Goal: Task Accomplishment & Management: Manage account settings

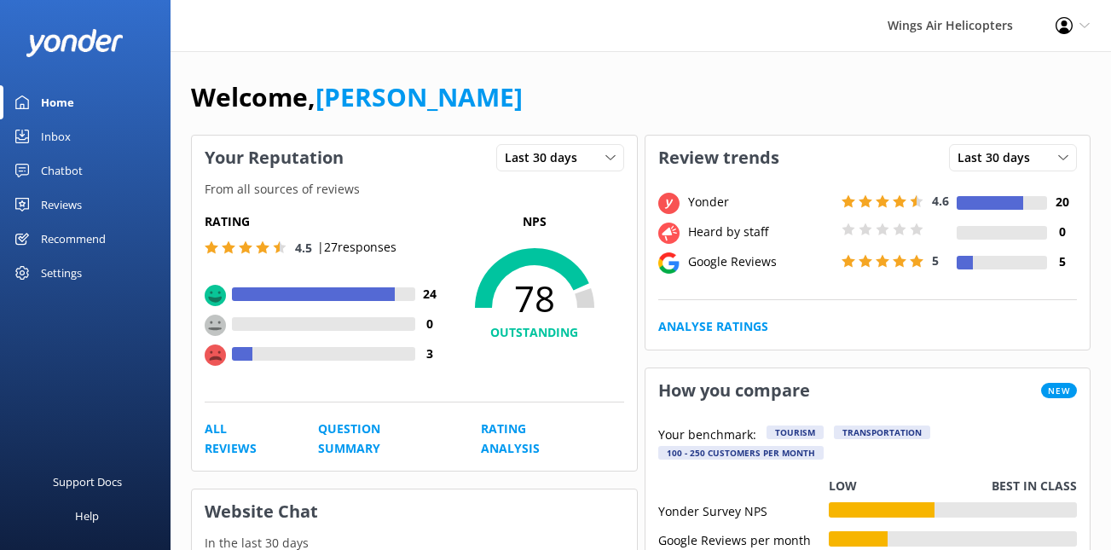
click at [73, 199] on div "Reviews" at bounding box center [61, 205] width 41 height 34
